Goal: Task Accomplishment & Management: Use online tool/utility

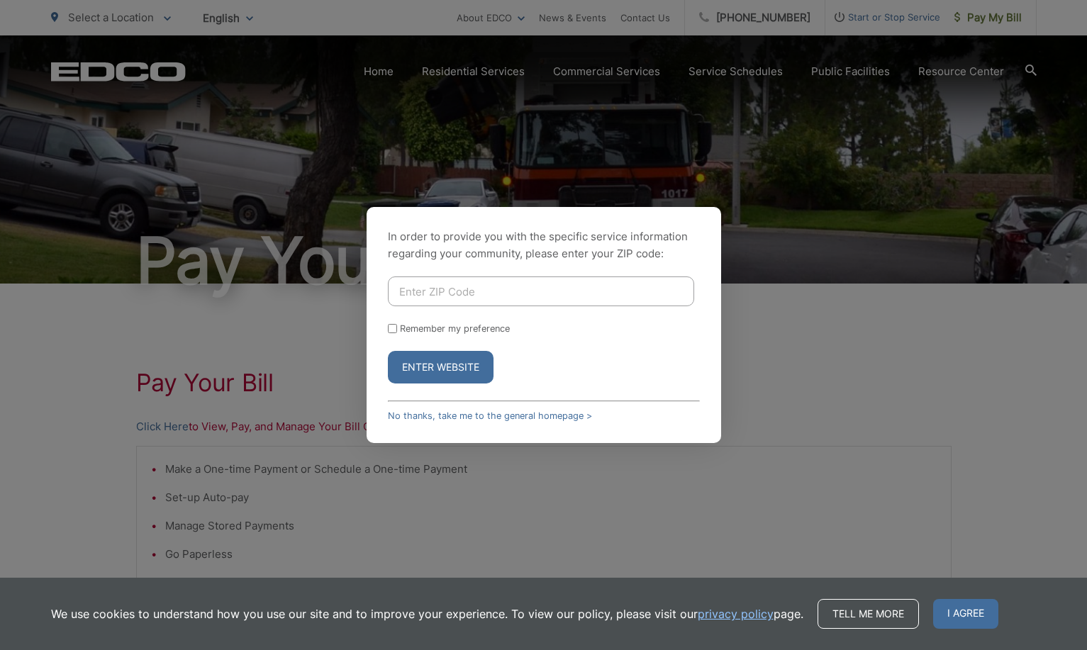
click at [490, 295] on input "Enter ZIP Code" at bounding box center [541, 291] width 306 height 30
type input "92040"
click at [567, 416] on link "No thanks, take me to the general homepage >" at bounding box center [490, 415] width 204 height 11
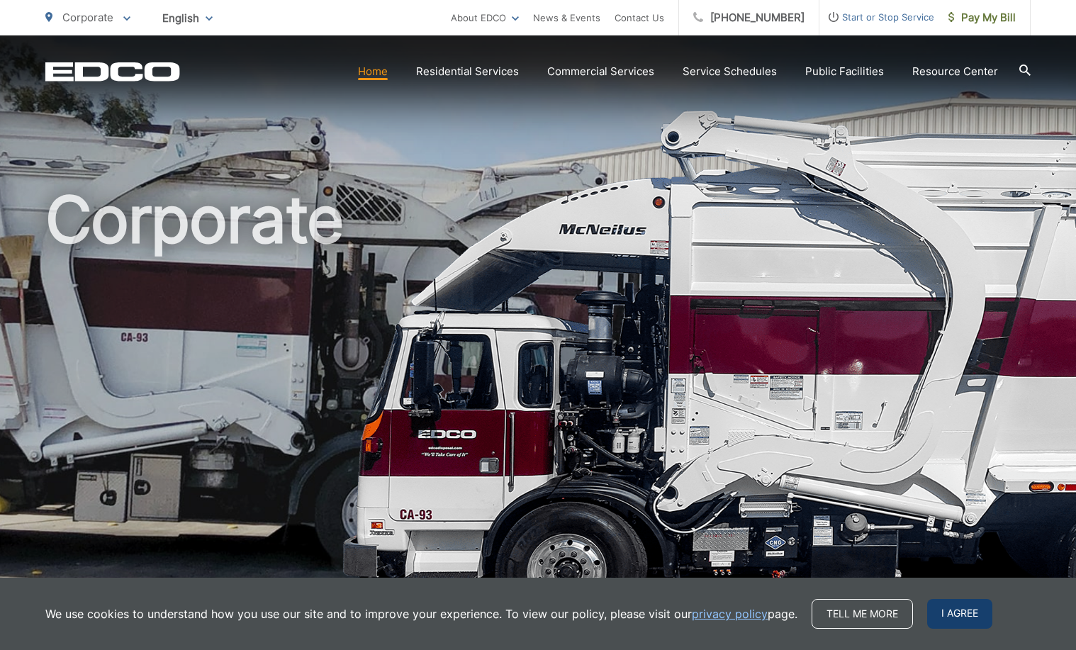
click at [950, 613] on span "I agree" at bounding box center [959, 614] width 65 height 30
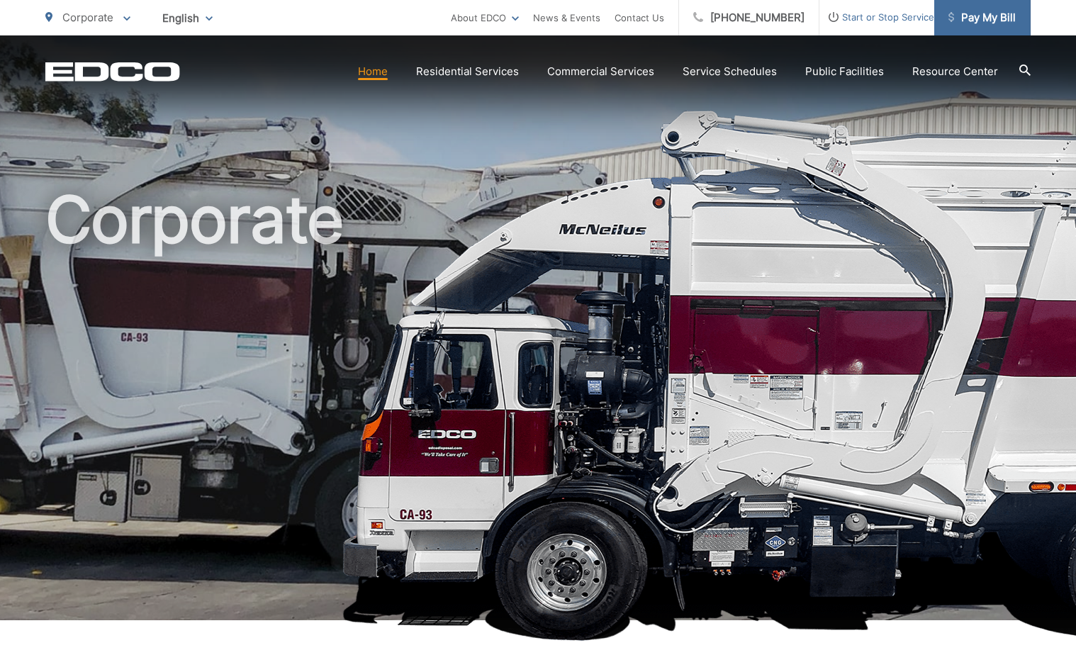
click at [985, 22] on span "Pay My Bill" at bounding box center [981, 17] width 67 height 17
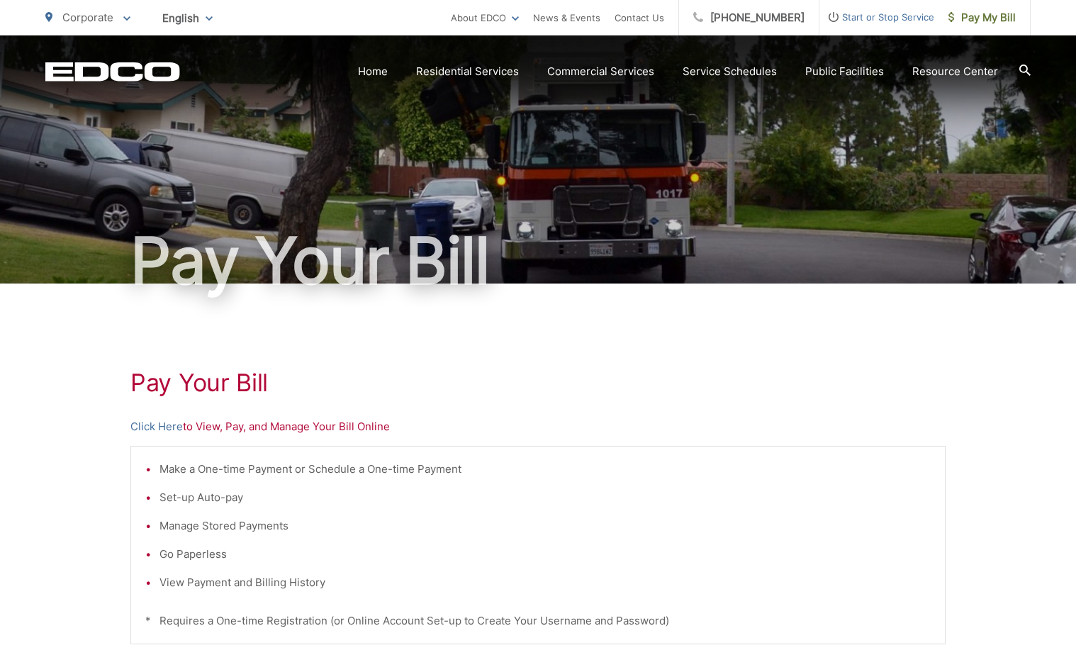
click at [283, 429] on p "Click Here to View, Pay, and Manage Your Bill Online" at bounding box center [537, 426] width 815 height 17
click at [169, 425] on link "Click Here" at bounding box center [156, 426] width 52 height 17
